Goal: Entertainment & Leisure: Browse casually

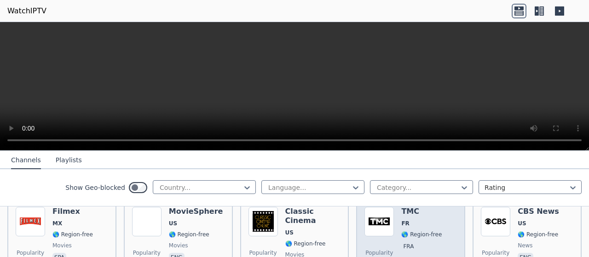
scroll to position [219, 0]
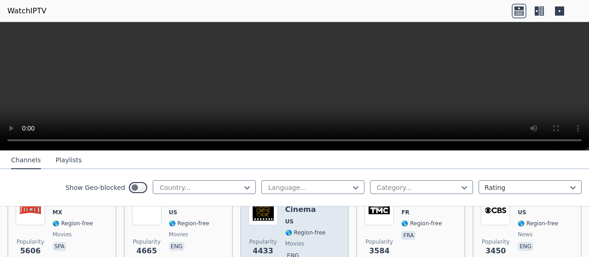
click at [276, 220] on div "Popularity 4433 Classic Cinema US 🌎 Region-free movies eng" at bounding box center [295, 229] width 93 height 66
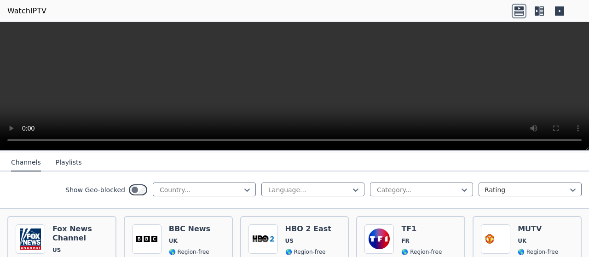
scroll to position [97, 0]
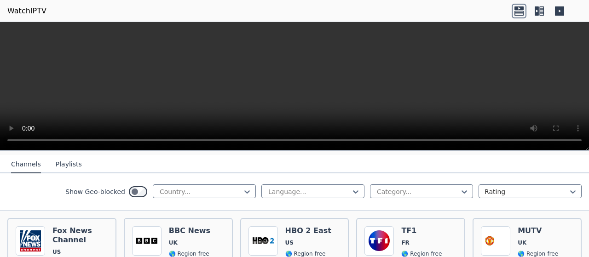
click at [520, 12] on icon at bounding box center [519, 13] width 9 height 5
click at [535, 11] on icon at bounding box center [539, 11] width 15 height 15
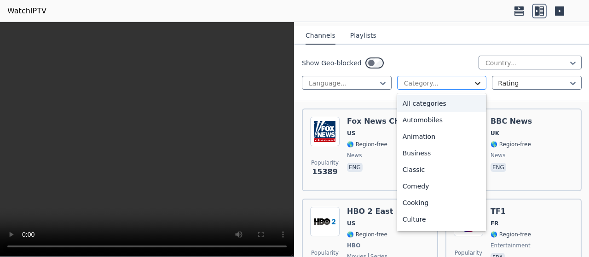
click at [475, 80] on icon at bounding box center [477, 83] width 9 height 9
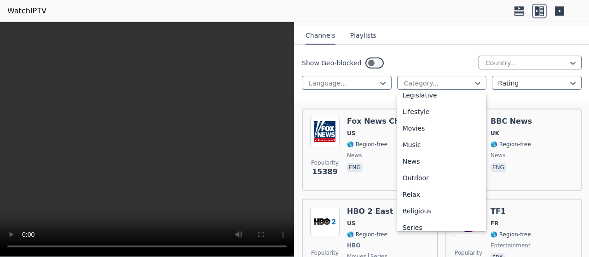
scroll to position [218, 0]
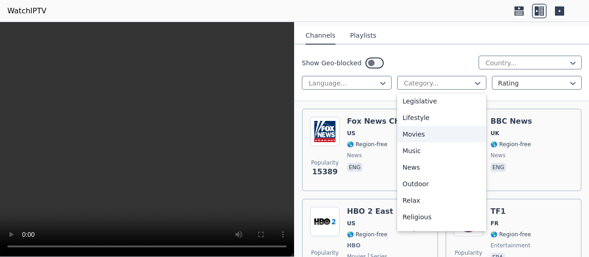
click at [420, 134] on div "Movies" at bounding box center [442, 134] width 90 height 17
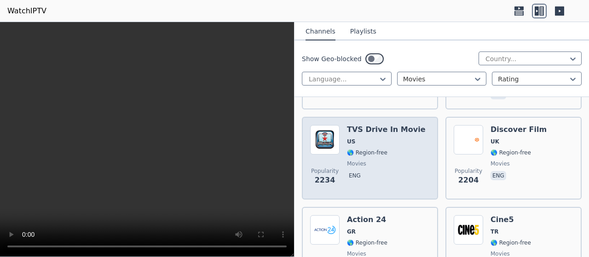
scroll to position [365, 0]
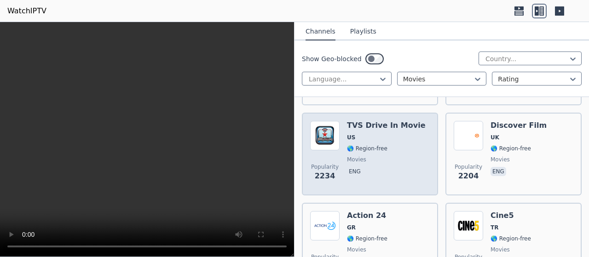
click at [378, 121] on h6 "TVS Drive In Movie" at bounding box center [386, 125] width 79 height 9
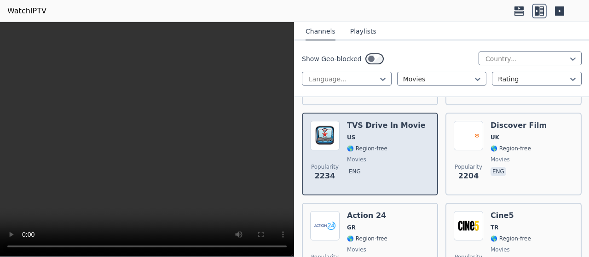
click at [371, 131] on div "TVS Drive In Movie US 🌎 Region-free movies eng" at bounding box center [386, 154] width 79 height 66
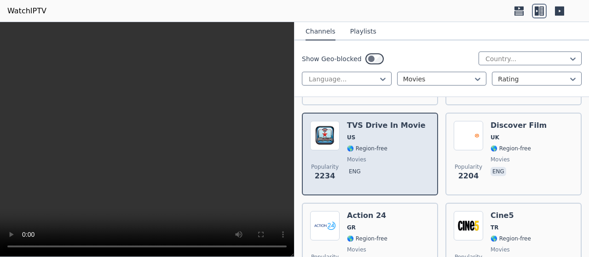
click at [370, 128] on h6 "TVS Drive In Movie" at bounding box center [386, 125] width 79 height 9
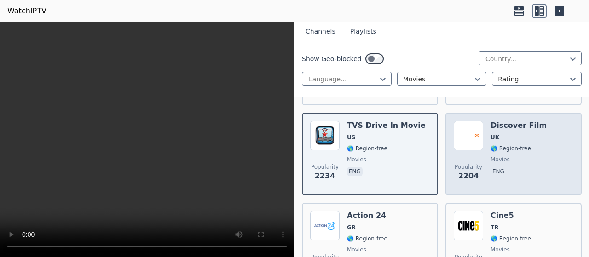
click at [502, 125] on h6 "Discover Film" at bounding box center [519, 125] width 56 height 9
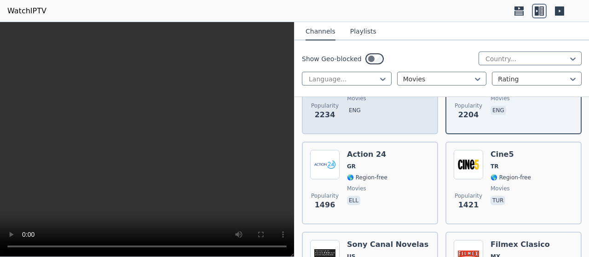
scroll to position [426, 0]
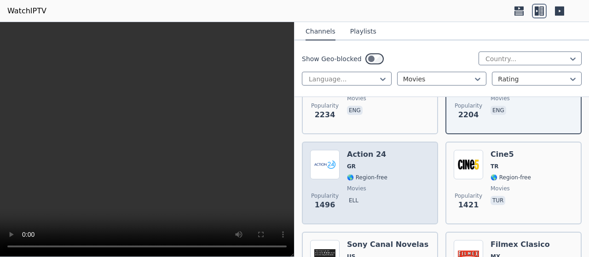
click at [330, 166] on img at bounding box center [324, 164] width 29 height 29
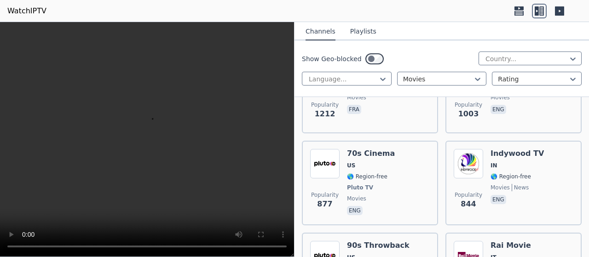
scroll to position [795, 0]
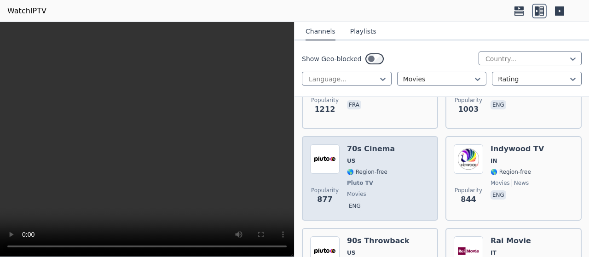
click at [376, 161] on span "US" at bounding box center [371, 160] width 48 height 7
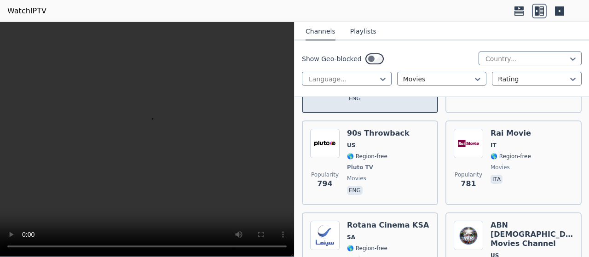
scroll to position [918, 0]
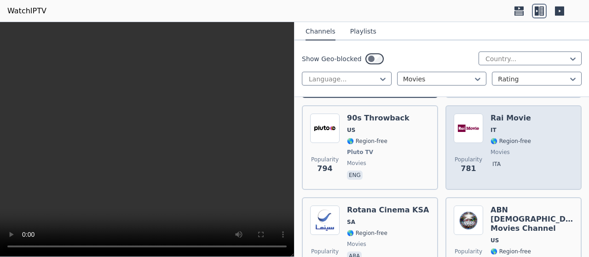
click at [519, 128] on span "IT" at bounding box center [511, 130] width 41 height 7
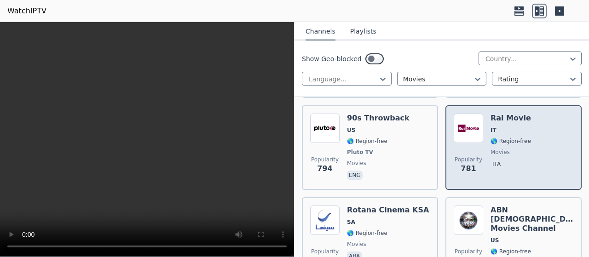
click at [519, 128] on span "IT" at bounding box center [511, 130] width 41 height 7
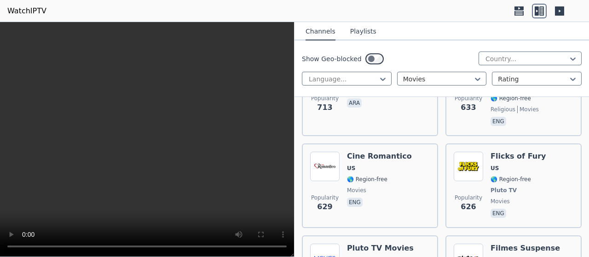
scroll to position [1071, 0]
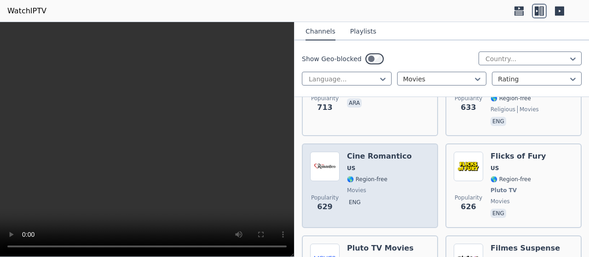
click at [372, 152] on h6 "Cine Romantico" at bounding box center [379, 156] width 65 height 9
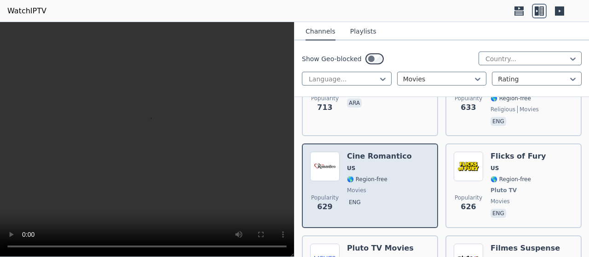
click at [372, 152] on h6 "Cine Romantico" at bounding box center [379, 156] width 65 height 9
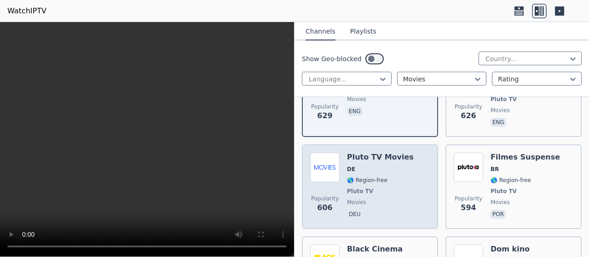
scroll to position [1163, 0]
click at [369, 152] on h6 "Pluto TV Movies" at bounding box center [380, 156] width 67 height 9
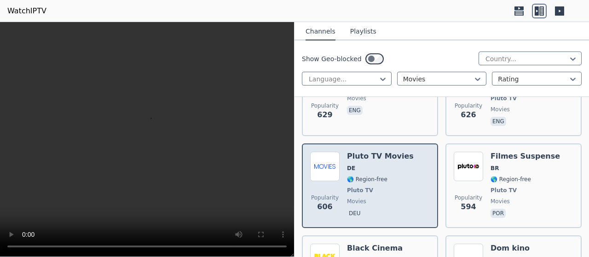
click at [369, 152] on h6 "Pluto TV Movies" at bounding box center [380, 156] width 67 height 9
click at [354, 153] on div "Pluto TV Movies DE 🌎 Region-free Pluto TV movies deu" at bounding box center [380, 186] width 67 height 68
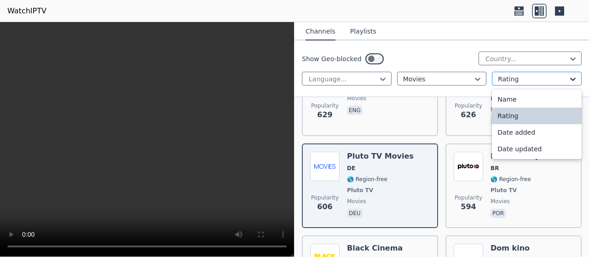
click at [569, 79] on icon at bounding box center [573, 79] width 9 height 9
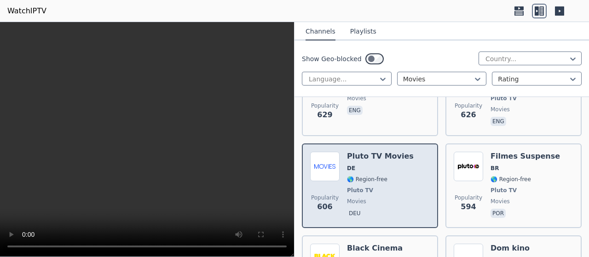
click at [377, 185] on div "Pluto TV Movies DE 🌎 Region-free Pluto TV movies deu" at bounding box center [380, 186] width 67 height 68
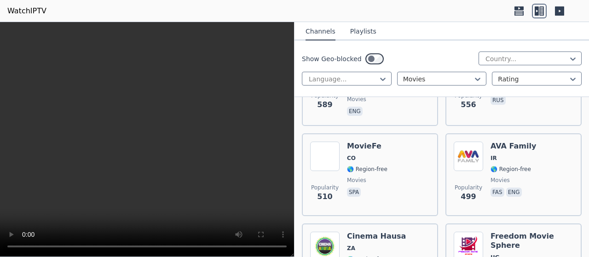
scroll to position [1363, 0]
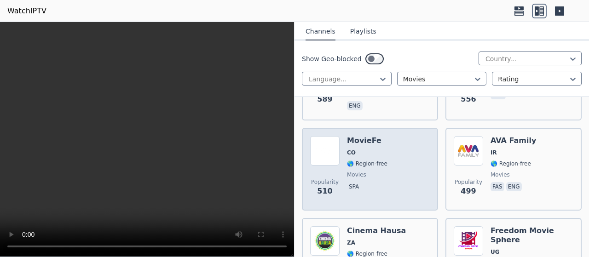
click at [356, 136] on h6 "MovieFe" at bounding box center [367, 140] width 41 height 9
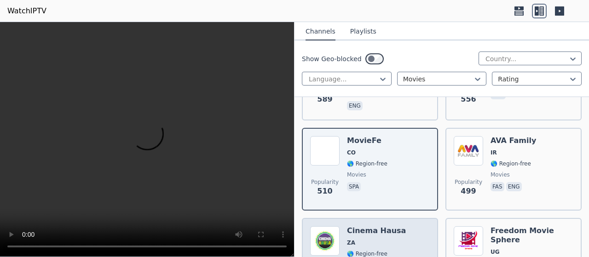
click at [376, 227] on h6 "Cinema Hausa" at bounding box center [376, 231] width 59 height 9
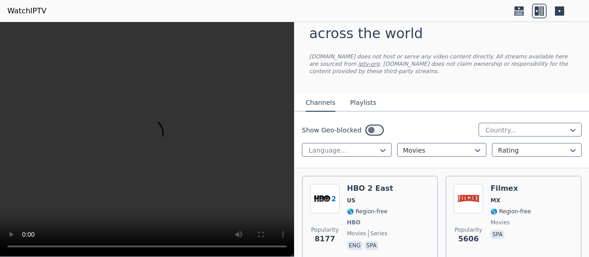
scroll to position [30, 0]
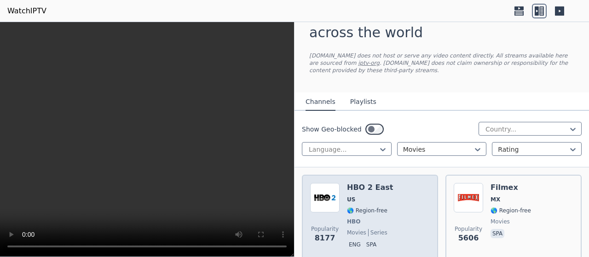
click at [366, 188] on h6 "HBO 2 East" at bounding box center [370, 187] width 46 height 9
click at [321, 202] on img at bounding box center [324, 197] width 29 height 29
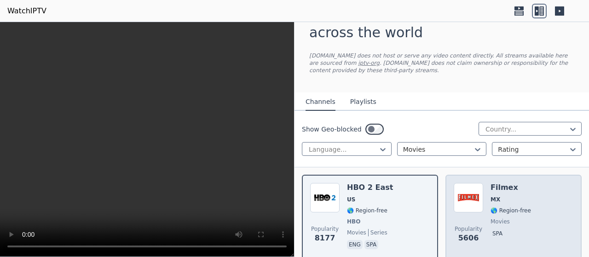
click at [466, 193] on img at bounding box center [468, 197] width 29 height 29
